Goal: Task Accomplishment & Management: Use online tool/utility

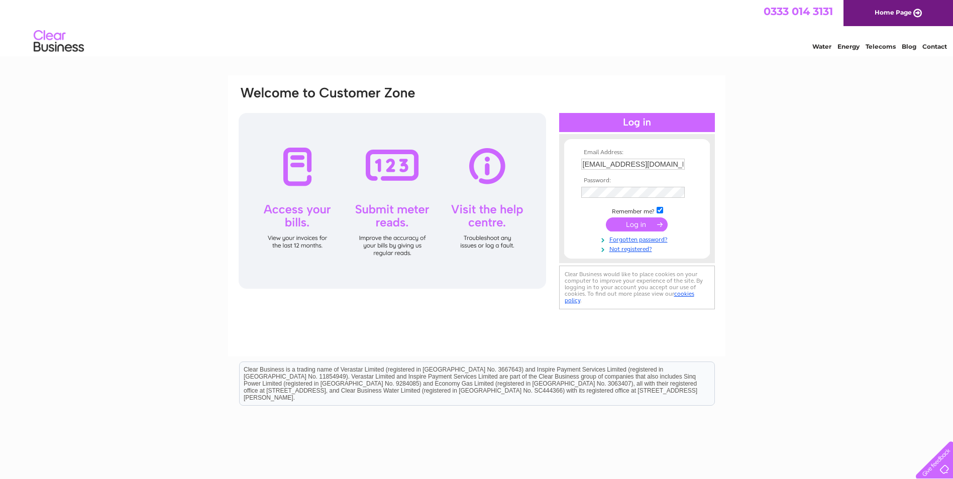
click at [674, 164] on input "accounts@llaneletsplay.co.uk" at bounding box center [632, 164] width 103 height 11
type input "accounts@llanepubs.co.uk"
click at [632, 231] on input "submit" at bounding box center [637, 225] width 62 height 14
click at [632, 222] on input "submit" at bounding box center [637, 225] width 62 height 14
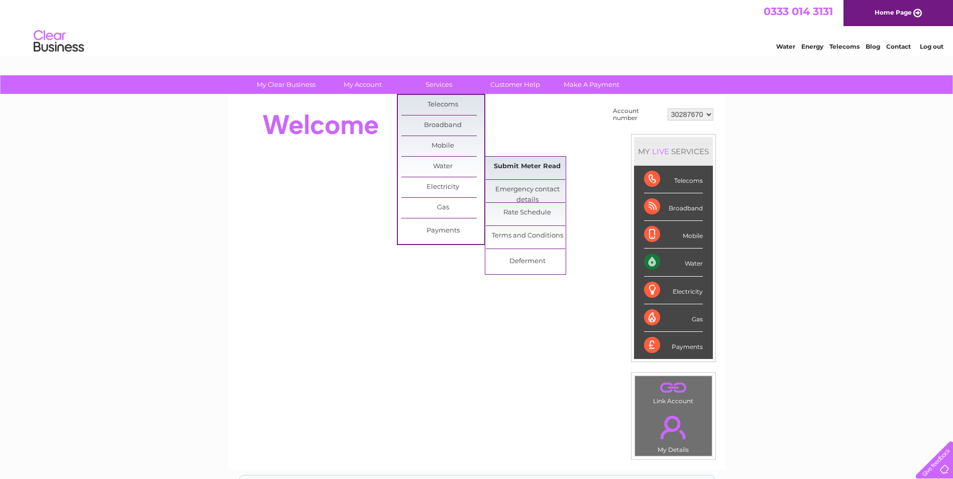
click at [524, 166] on link "Submit Meter Read" at bounding box center [527, 167] width 83 height 20
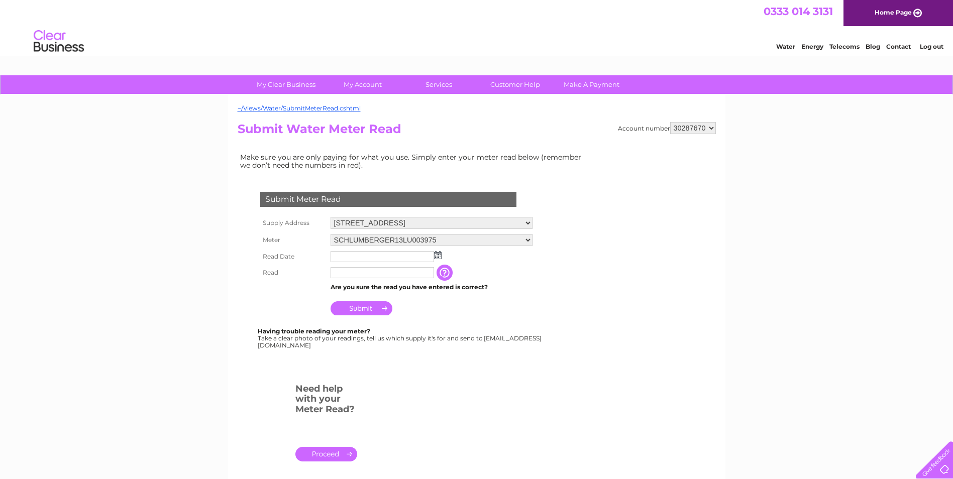
click at [435, 256] on img at bounding box center [438, 255] width 8 height 8
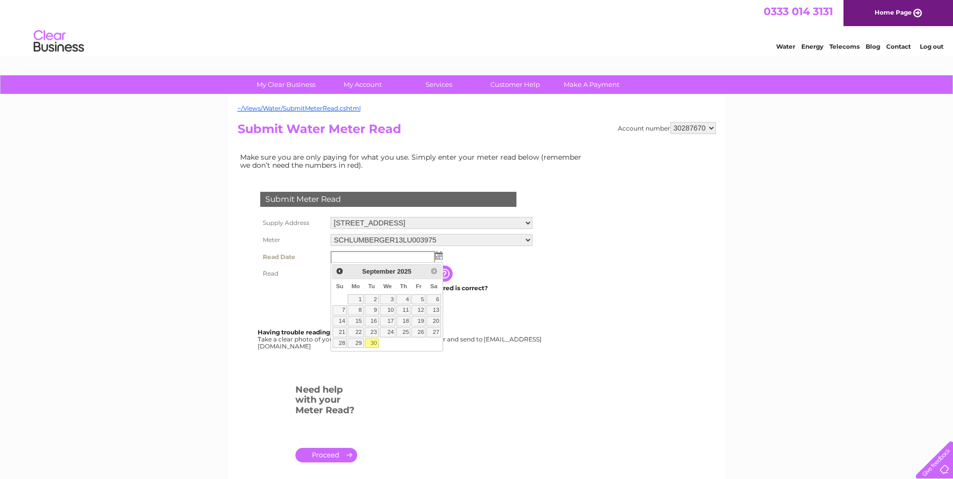
click at [372, 342] on link "30" at bounding box center [372, 344] width 14 height 10
type input "2025/09/30"
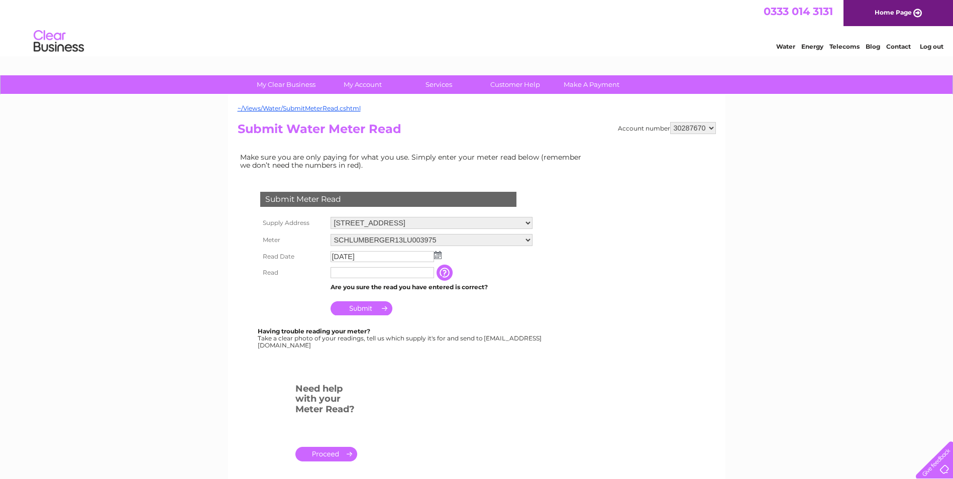
click at [359, 273] on input "text" at bounding box center [382, 272] width 103 height 11
type input "04451"
click at [370, 306] on input "Submit" at bounding box center [362, 309] width 62 height 14
